Goal: Task Accomplishment & Management: Use online tool/utility

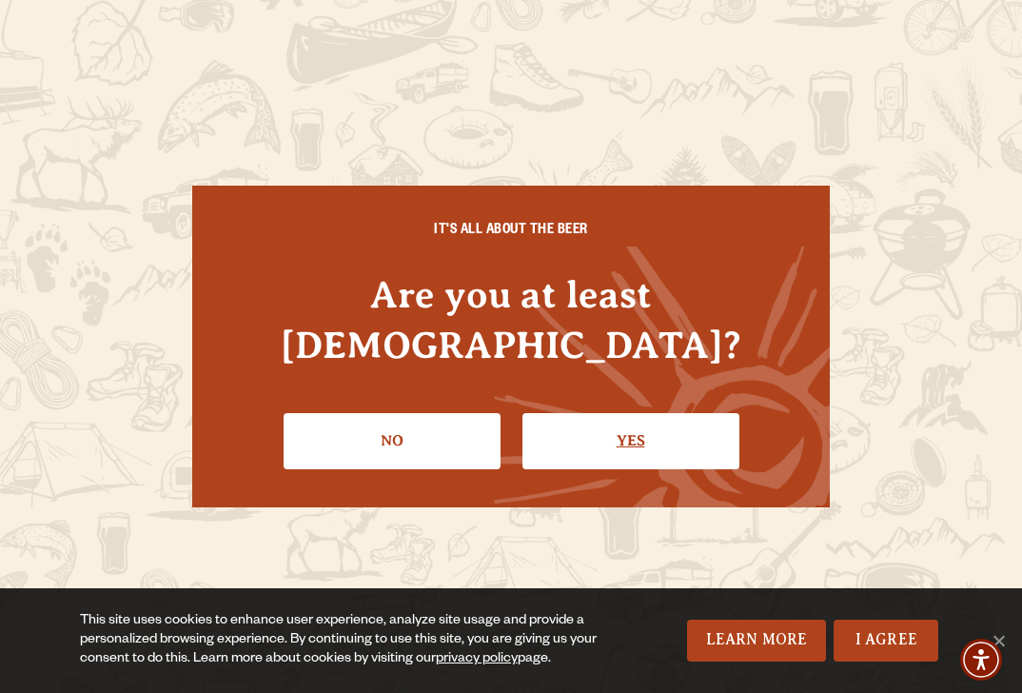
click at [635, 426] on link "Yes" at bounding box center [630, 440] width 217 height 55
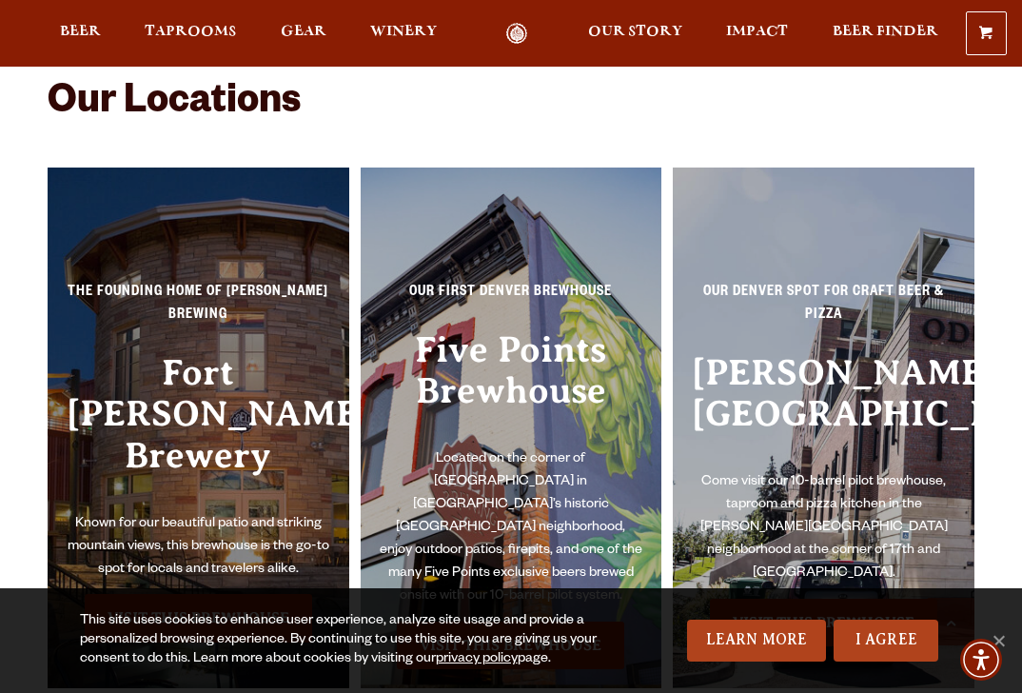
scroll to position [3511, 0]
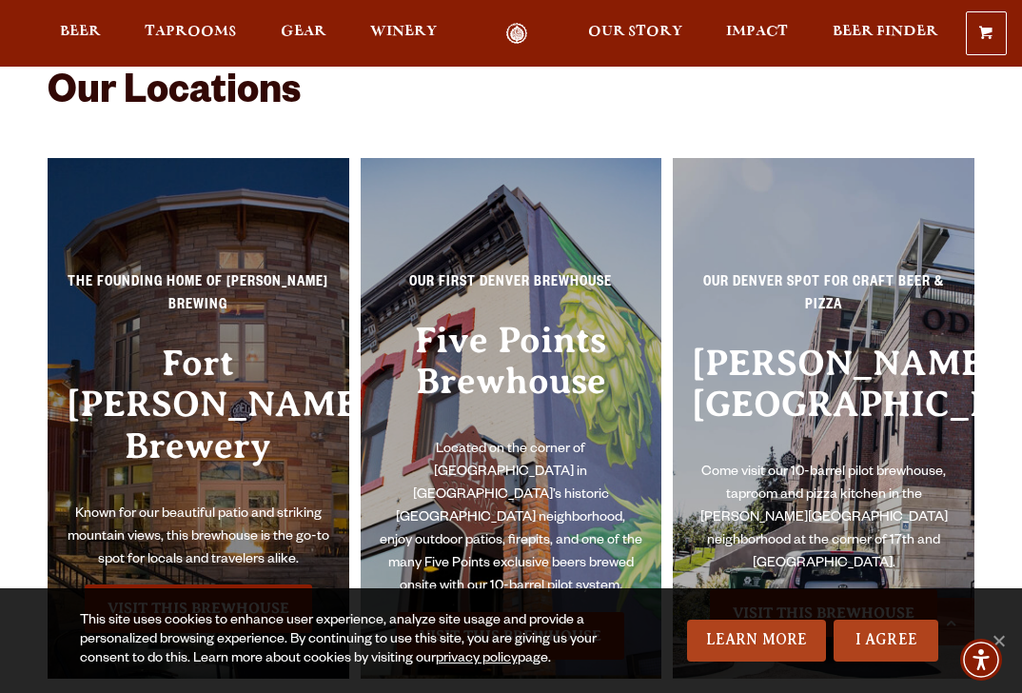
click at [148, 313] on div "The Founding Home of Odell Brewing Fort Collins Brewery Known for our beautiful…" at bounding box center [199, 418] width 302 height 520
click at [229, 584] on link "Visit this Brewhouse" at bounding box center [198, 608] width 227 height 48
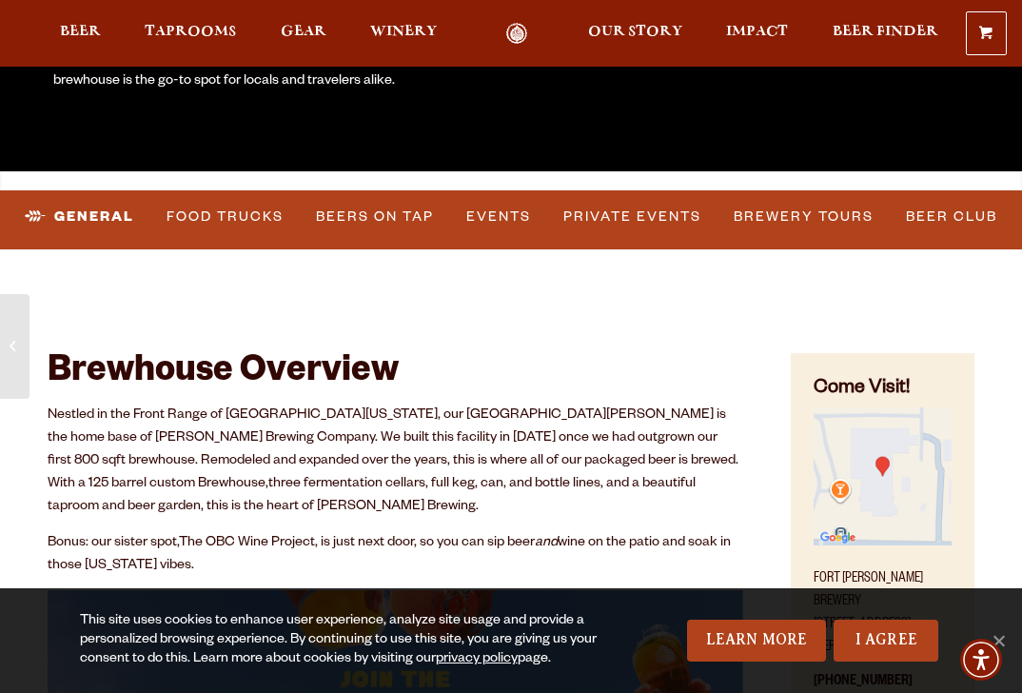
scroll to position [404, 0]
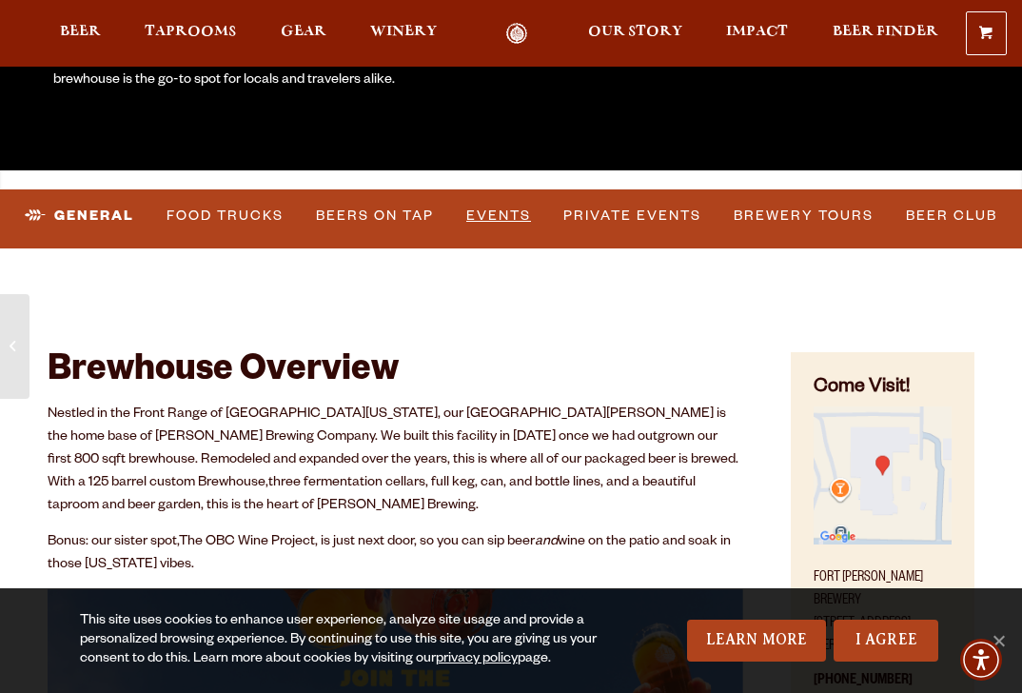
click at [486, 217] on link "Events" at bounding box center [499, 216] width 80 height 44
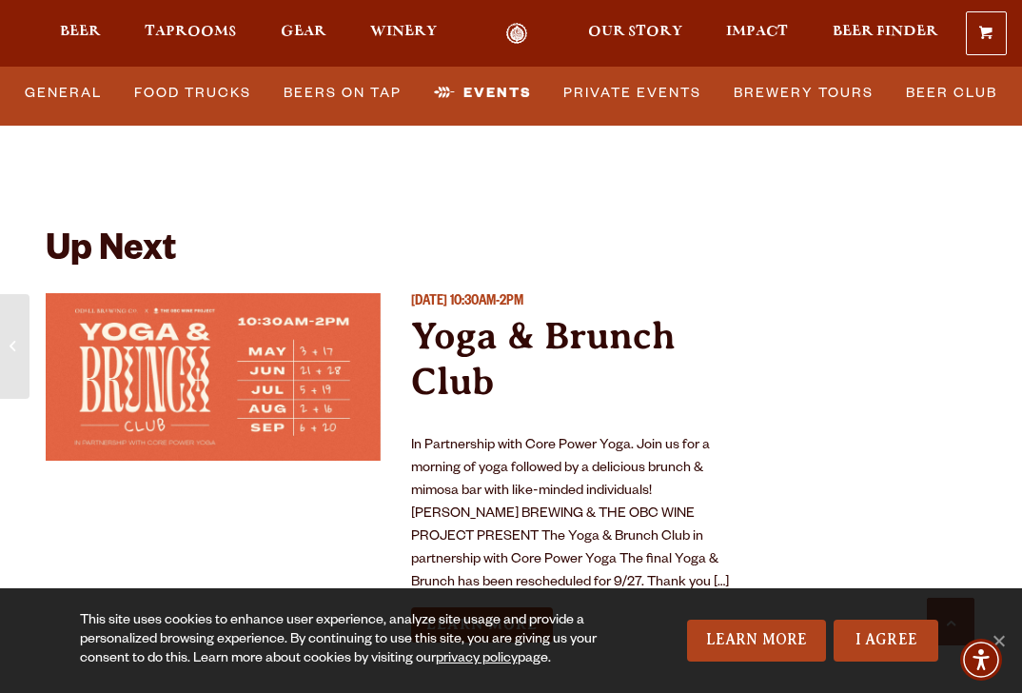
scroll to position [7115, 0]
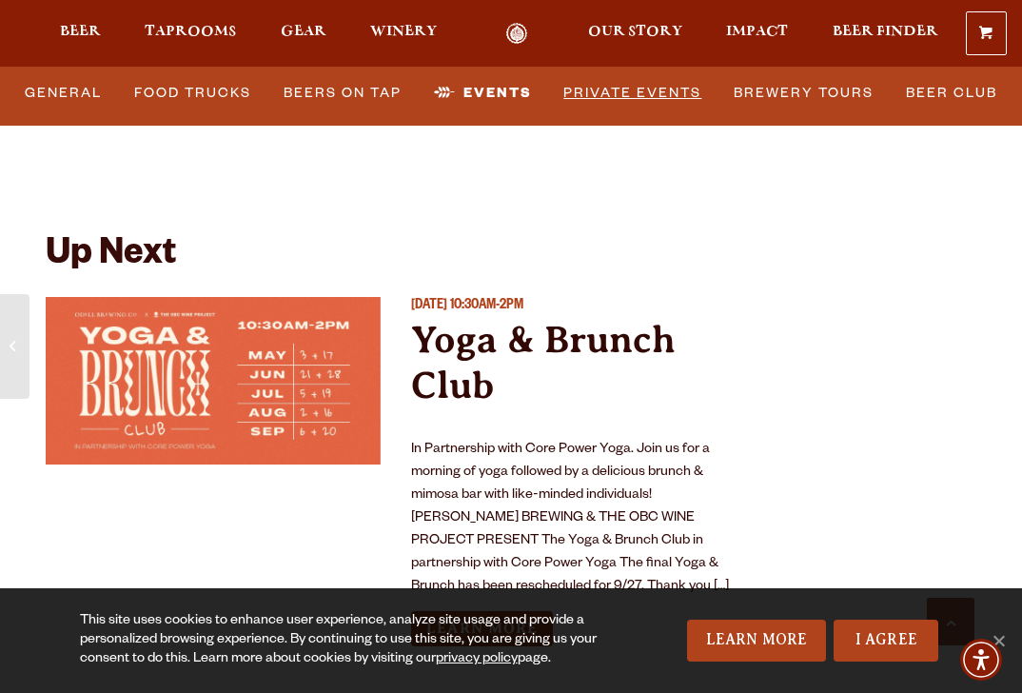
click at [637, 88] on link "Private Events" at bounding box center [632, 93] width 153 height 44
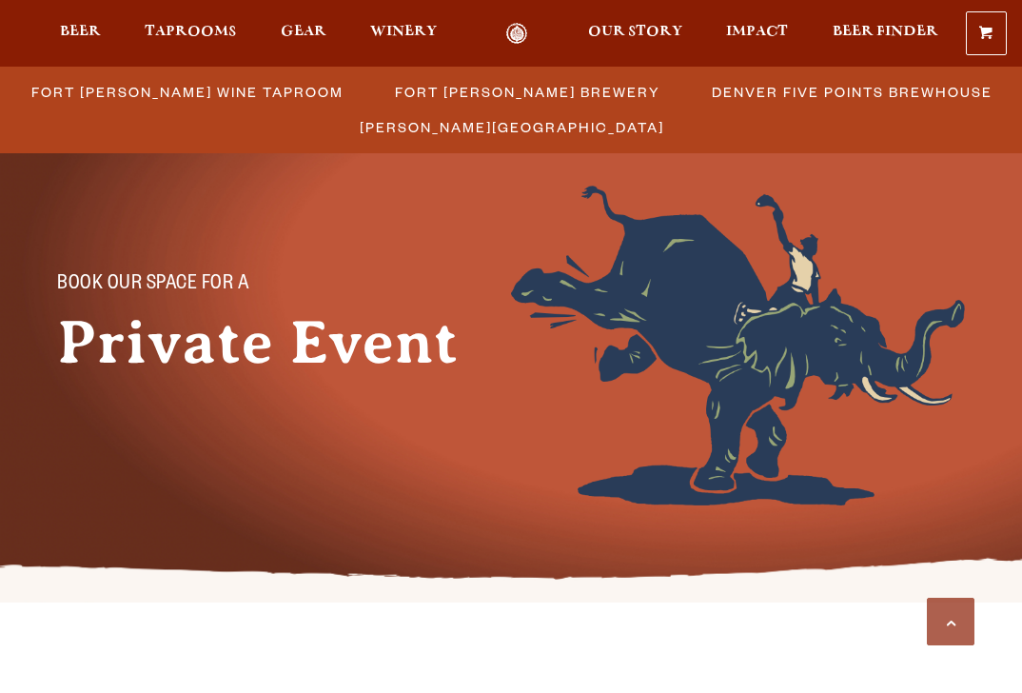
scroll to position [611, 0]
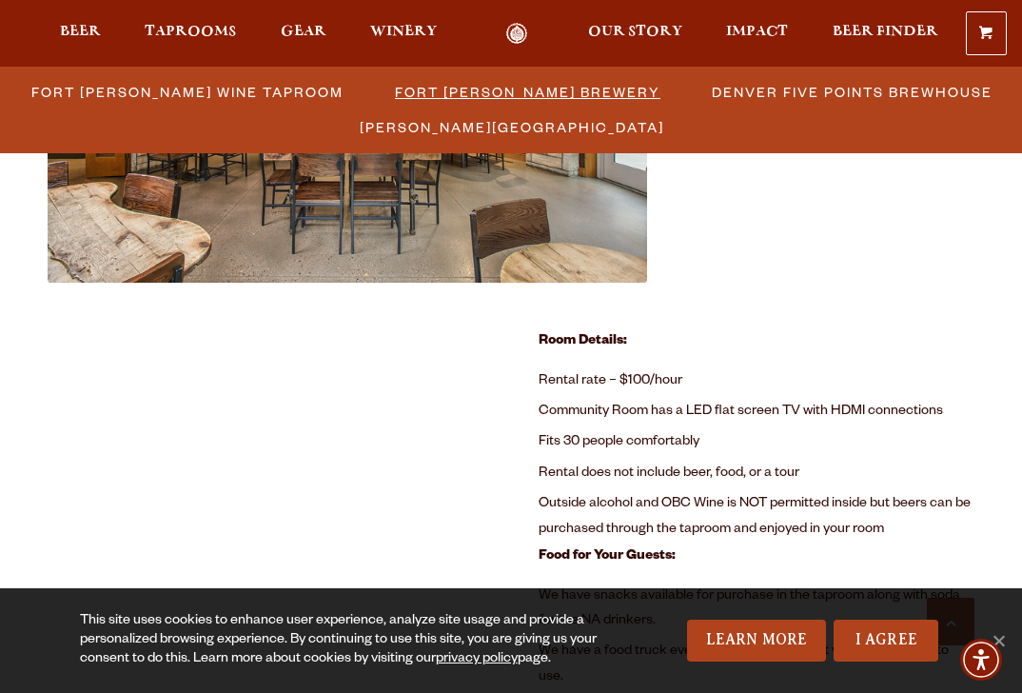
click at [553, 84] on span "Fort [PERSON_NAME] Brewery" at bounding box center [527, 92] width 265 height 28
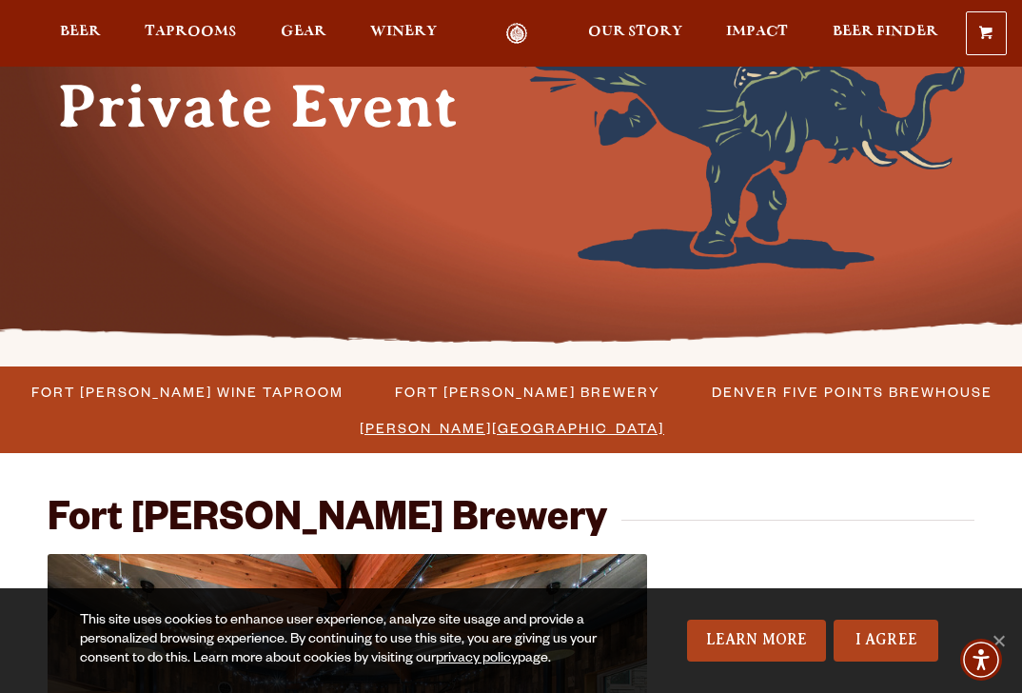
scroll to position [262, 0]
